Goal: Task Accomplishment & Management: Use online tool/utility

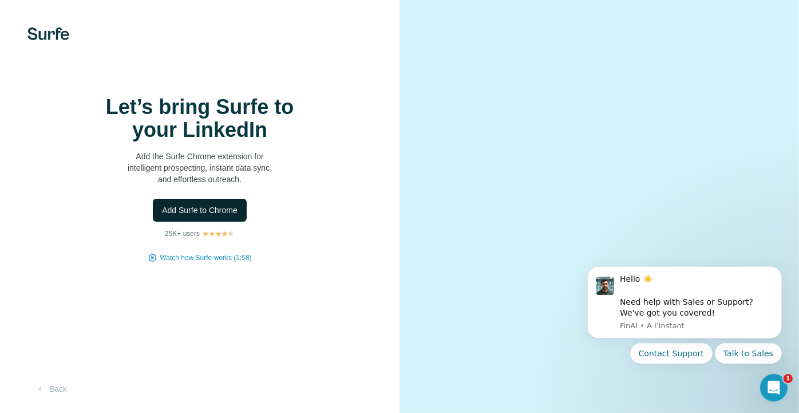
click at [199, 216] on span "Add Surfe to Chrome" at bounding box center [200, 209] width 76 height 11
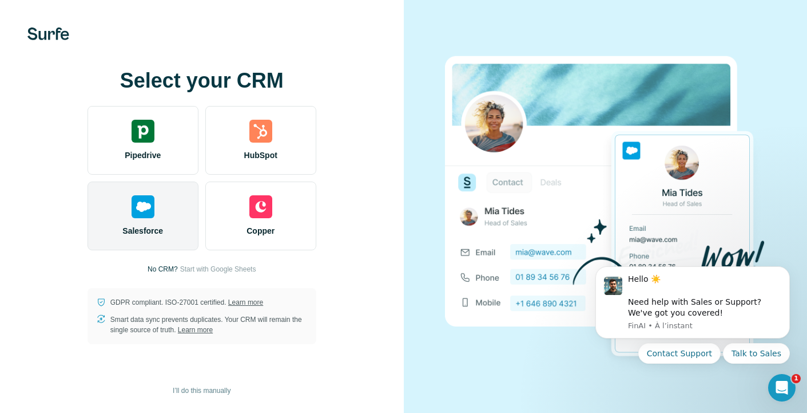
click at [140, 216] on img at bounding box center [143, 206] width 23 height 23
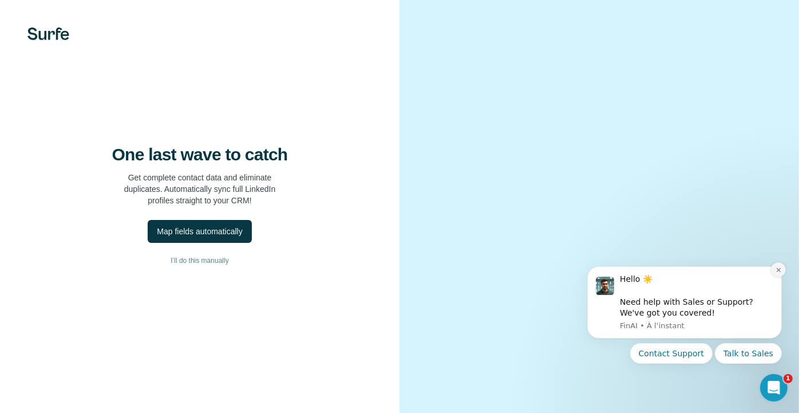
click at [773, 269] on button "Dismiss notification" at bounding box center [777, 268] width 15 height 15
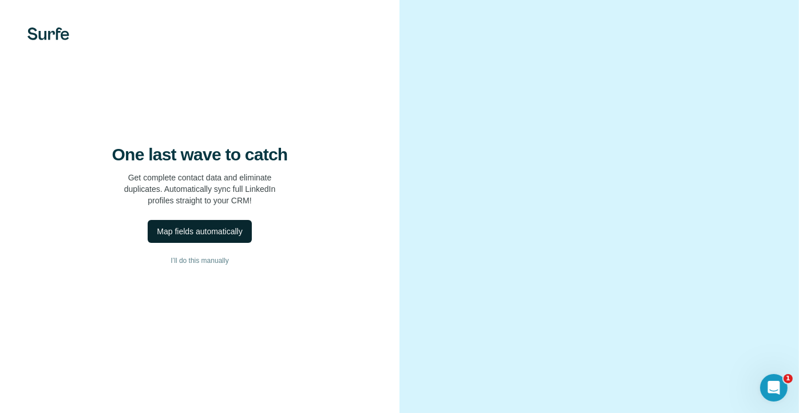
click at [233, 237] on div "Map fields automatically" at bounding box center [199, 230] width 85 height 11
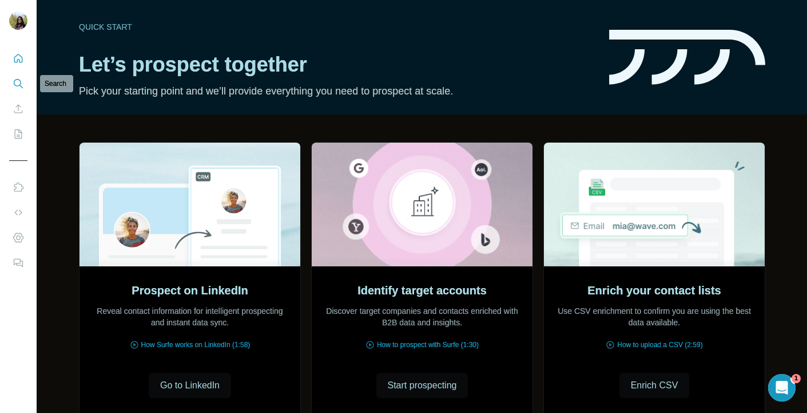
click at [18, 89] on button "Search" at bounding box center [18, 83] width 18 height 21
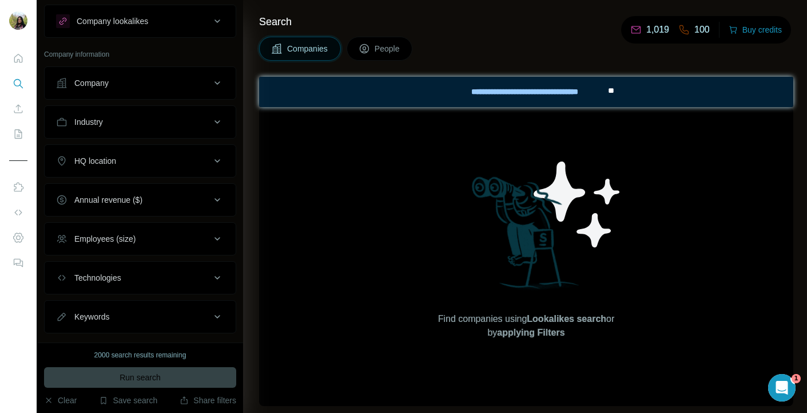
scroll to position [43, 0]
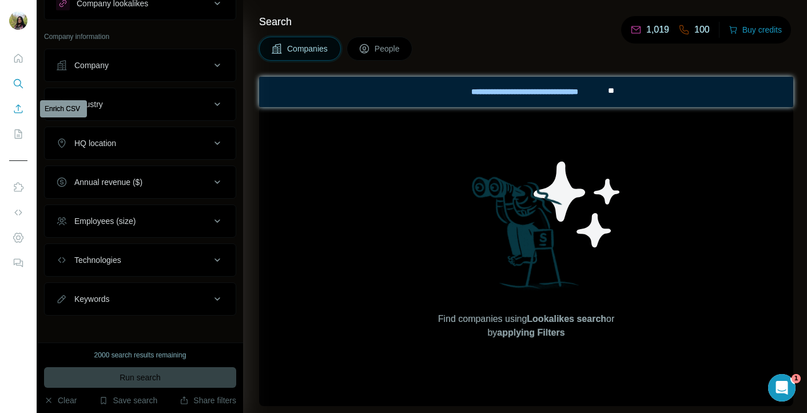
click at [15, 110] on icon "Enrich CSV" at bounding box center [18, 108] width 11 height 11
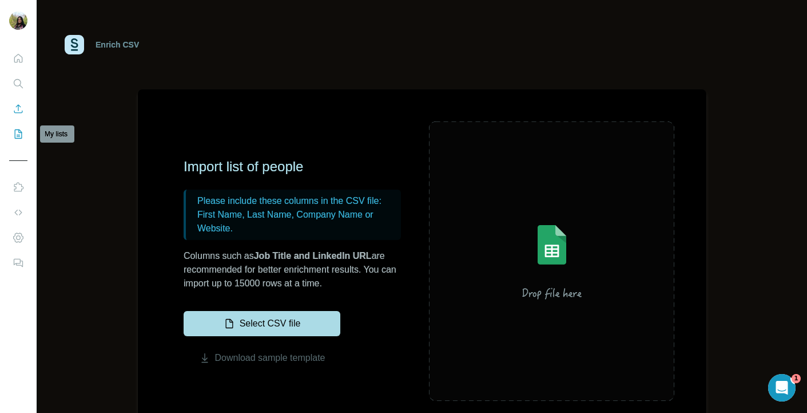
click at [15, 135] on icon "My lists" at bounding box center [18, 133] width 7 height 9
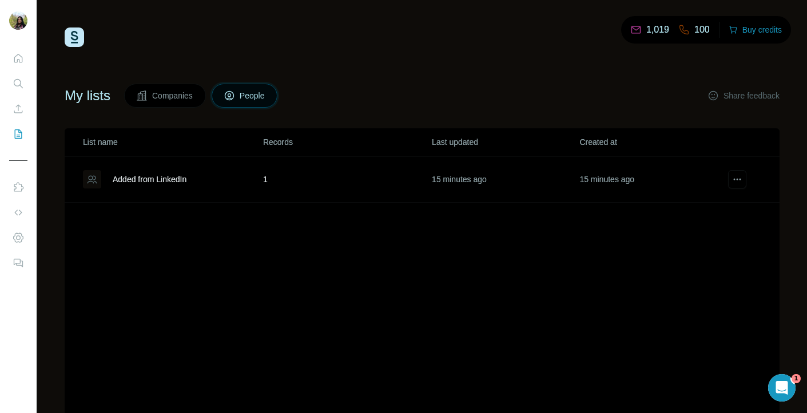
click at [160, 179] on div "Added from LinkedIn" at bounding box center [150, 178] width 74 height 11
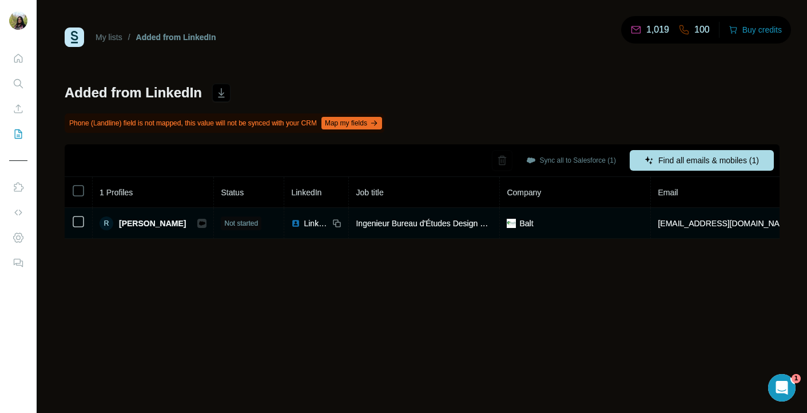
click at [230, 224] on span "Not started" at bounding box center [241, 223] width 34 height 10
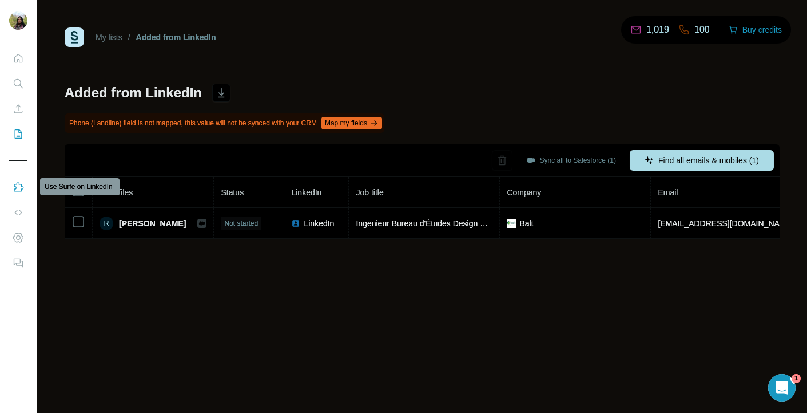
click at [25, 183] on button "Use Surfe on LinkedIn" at bounding box center [18, 187] width 18 height 21
click at [273, 313] on div "My lists / Added from LinkedIn 1,019 100 Buy credits Added from LinkedIn Phone …" at bounding box center [422, 206] width 770 height 413
click at [18, 60] on icon "Quick start" at bounding box center [18, 58] width 11 height 11
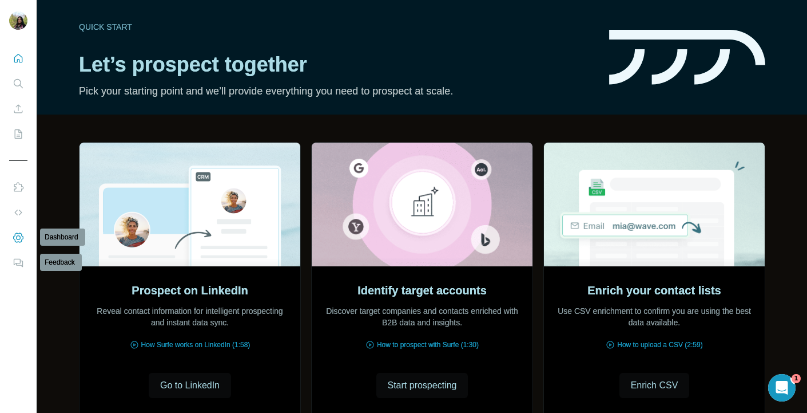
click at [23, 242] on icon "Dashboard" at bounding box center [18, 237] width 11 height 11
